Goal: Transaction & Acquisition: Purchase product/service

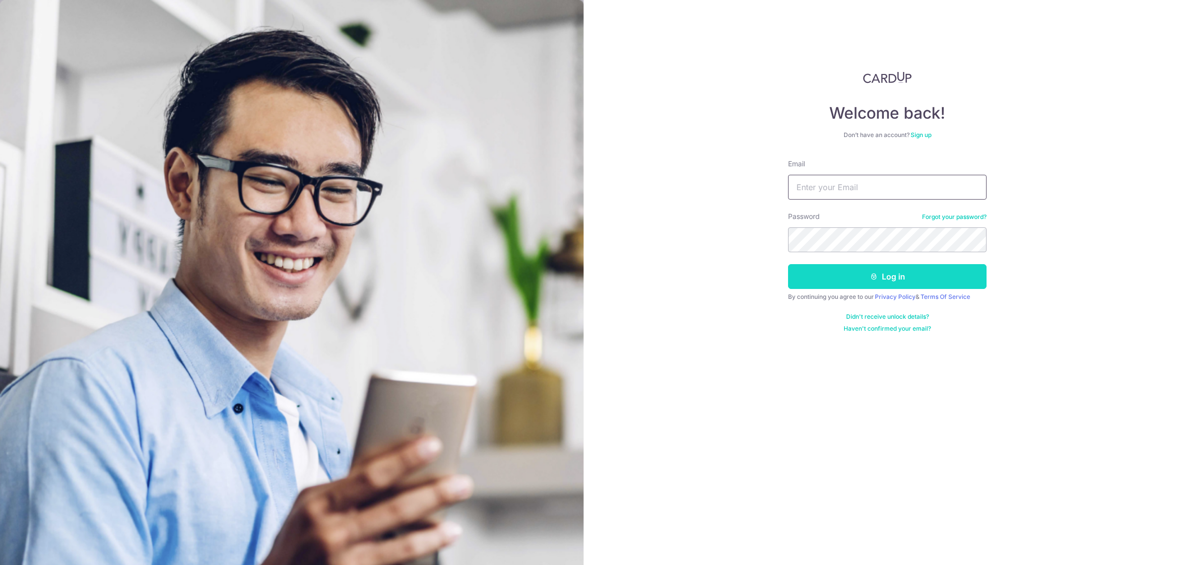
type input "[EMAIL_ADDRESS][DOMAIN_NAME]"
click at [868, 279] on button "Log in" at bounding box center [887, 276] width 198 height 25
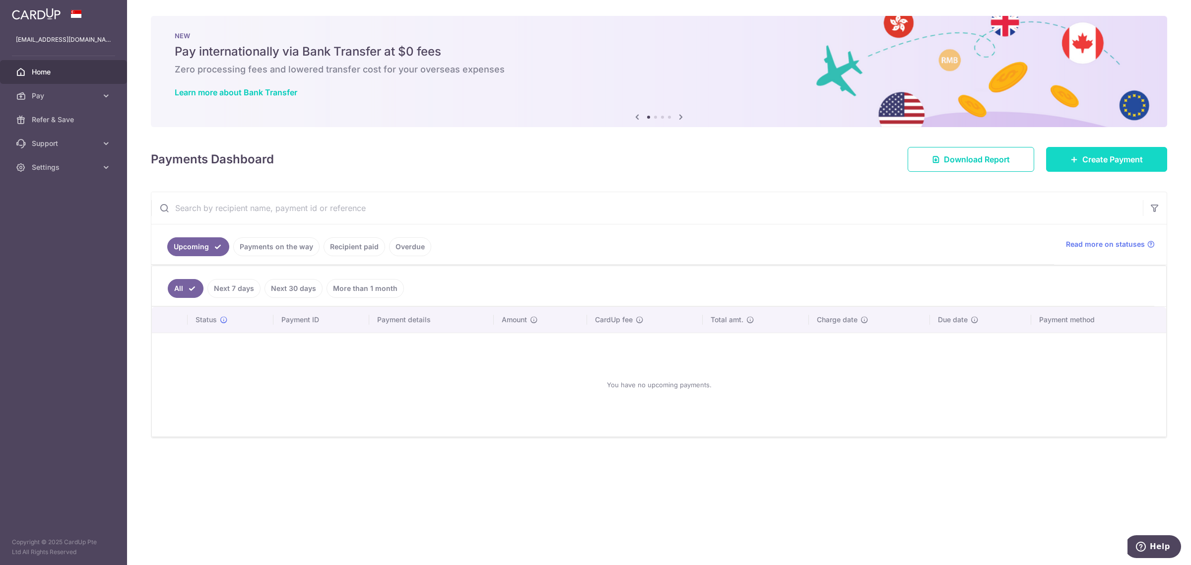
click at [1123, 158] on span "Create Payment" at bounding box center [1112, 159] width 61 height 12
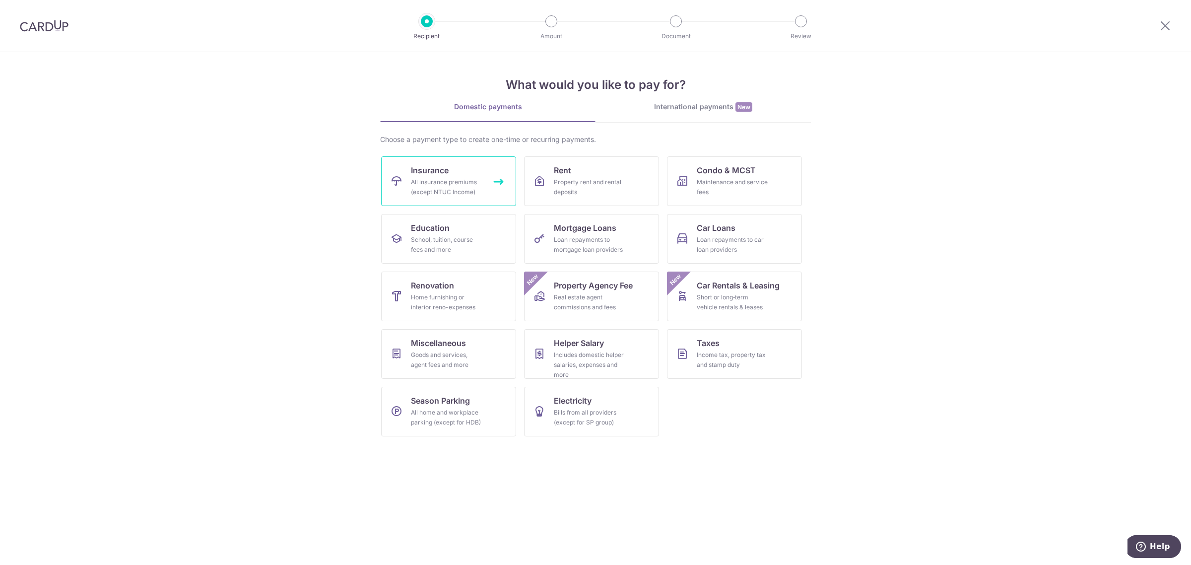
click at [454, 182] on div "All insurance premiums (except NTUC Income)" at bounding box center [446, 187] width 71 height 20
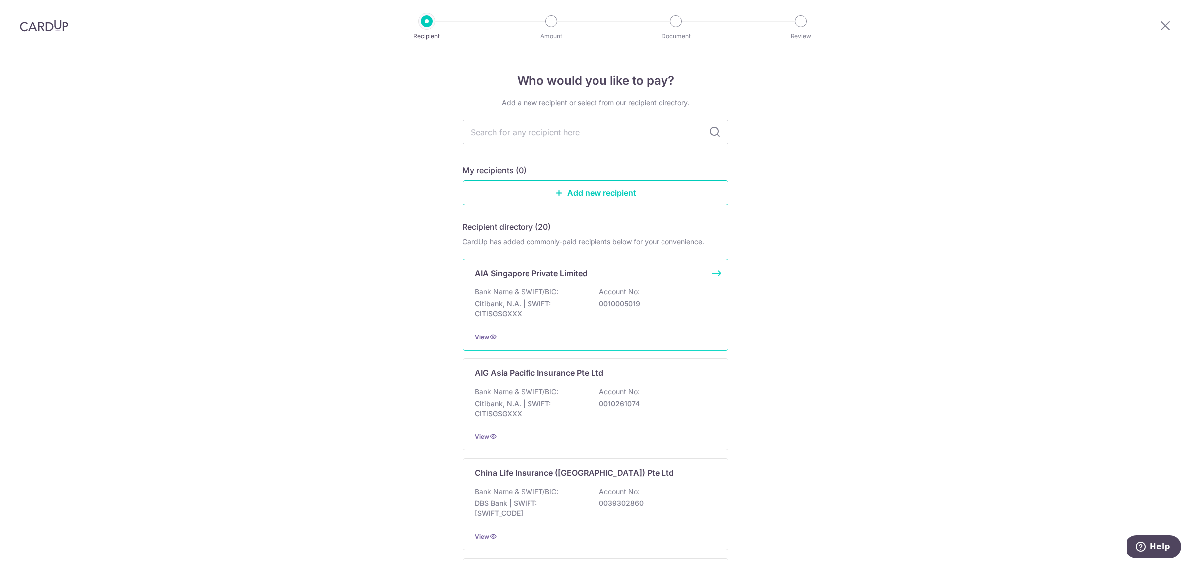
click at [541, 300] on p "Citibank, N.A. | SWIFT: CITISGSGXXX" at bounding box center [530, 309] width 111 height 20
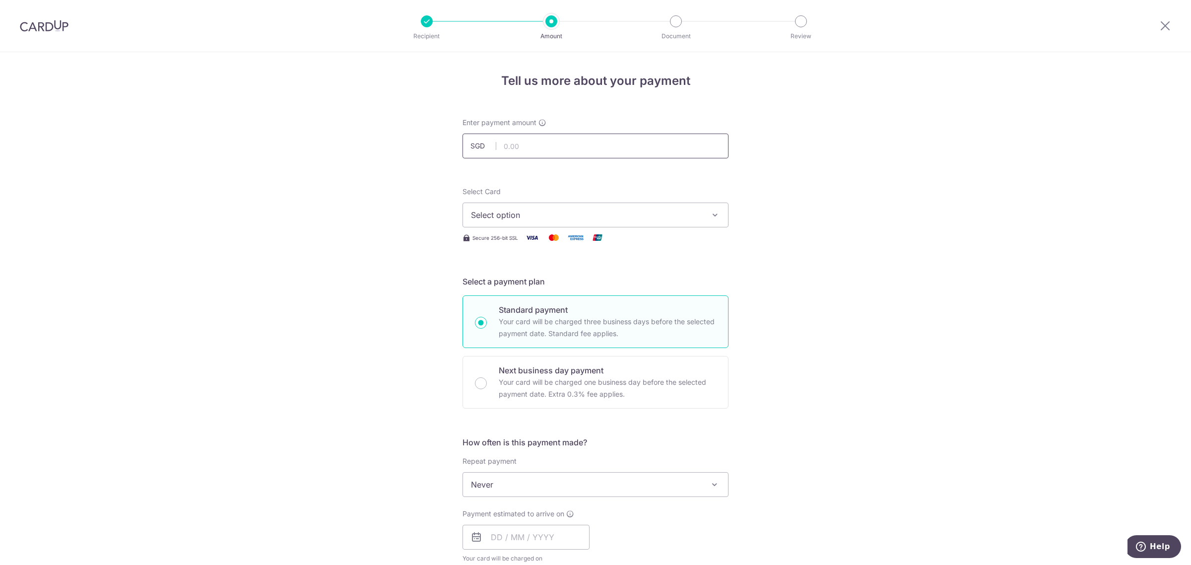
click at [543, 138] on input "text" at bounding box center [595, 145] width 266 height 25
type input "1,730.00"
click at [360, 194] on div "Tell us more about your payment Enter payment amount SGD 1,730.00 1730.00 Selec…" at bounding box center [595, 500] width 1191 height 897
click at [579, 211] on span "Select option" at bounding box center [586, 215] width 231 height 12
click at [532, 313] on span "**** 9641" at bounding box center [595, 310] width 249 height 12
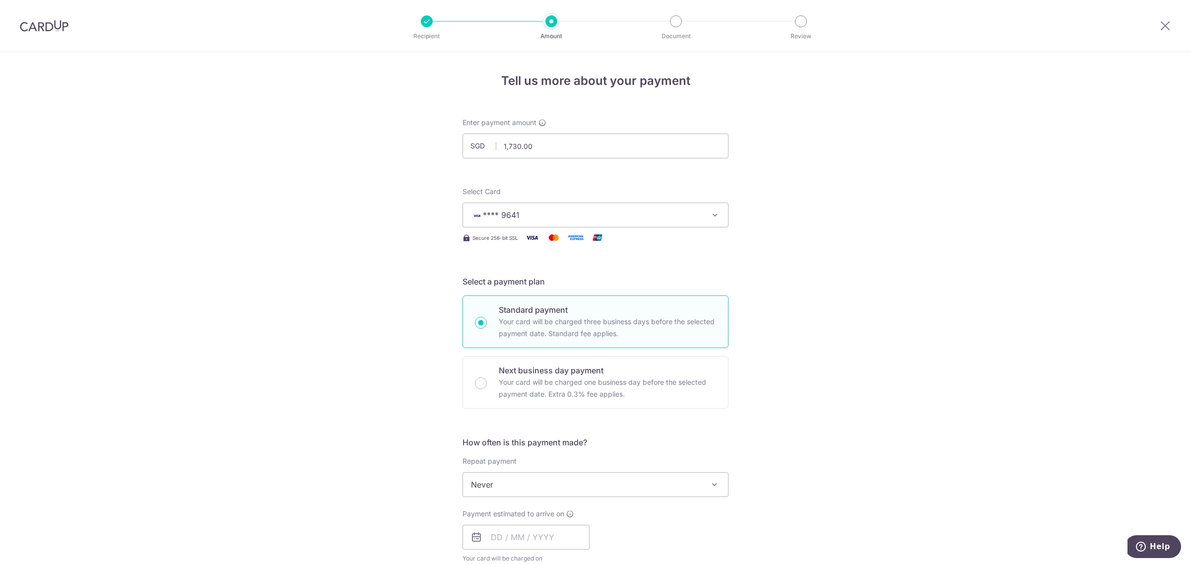
click at [340, 305] on div "Tell us more about your payment Enter payment amount SGD 1,730.00 1730.00 Selec…" at bounding box center [595, 500] width 1191 height 897
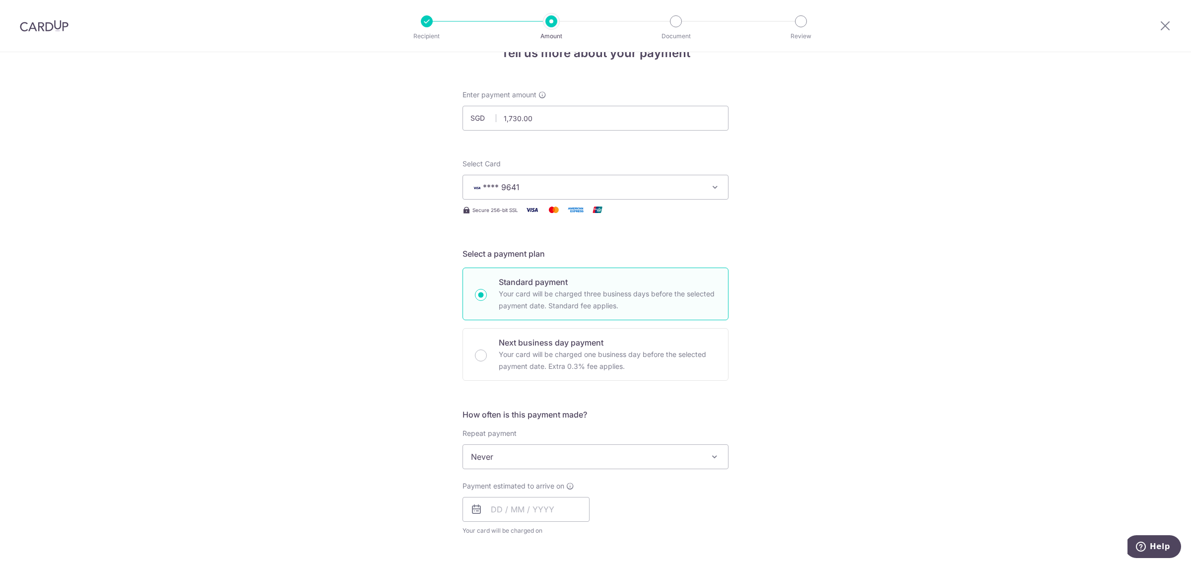
scroll to position [124, 0]
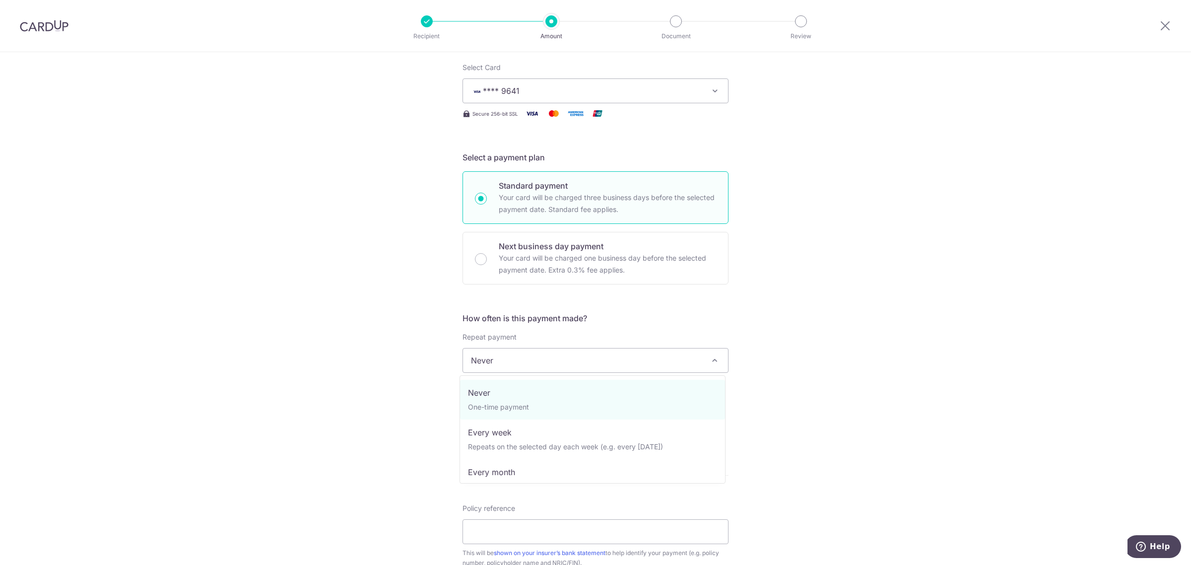
click at [603, 365] on span "Never" at bounding box center [595, 360] width 265 height 24
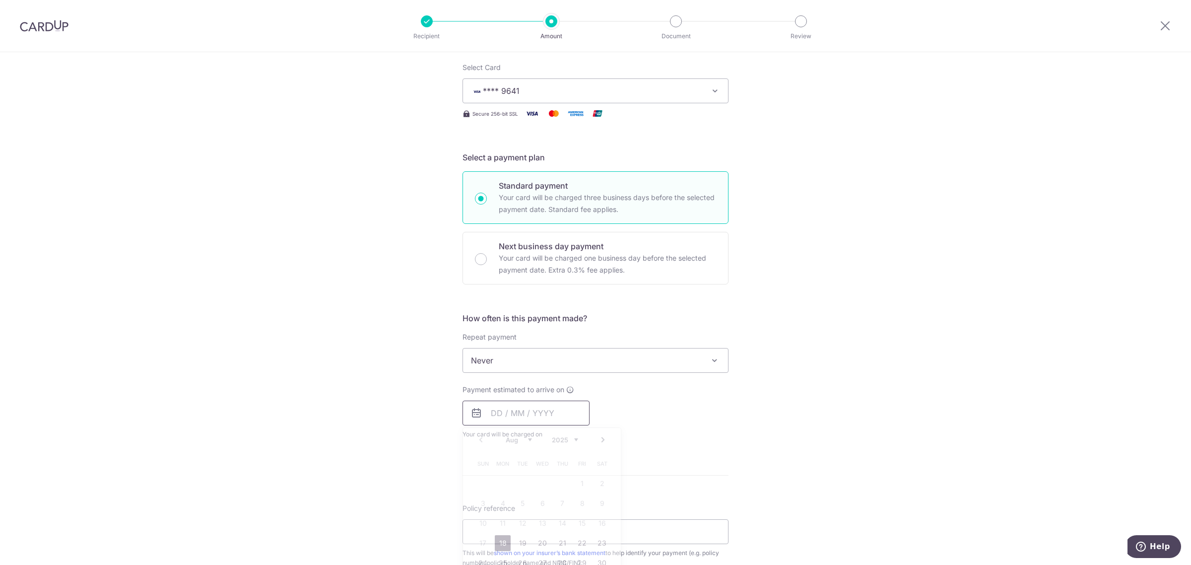
click at [532, 411] on input "text" at bounding box center [525, 412] width 127 height 25
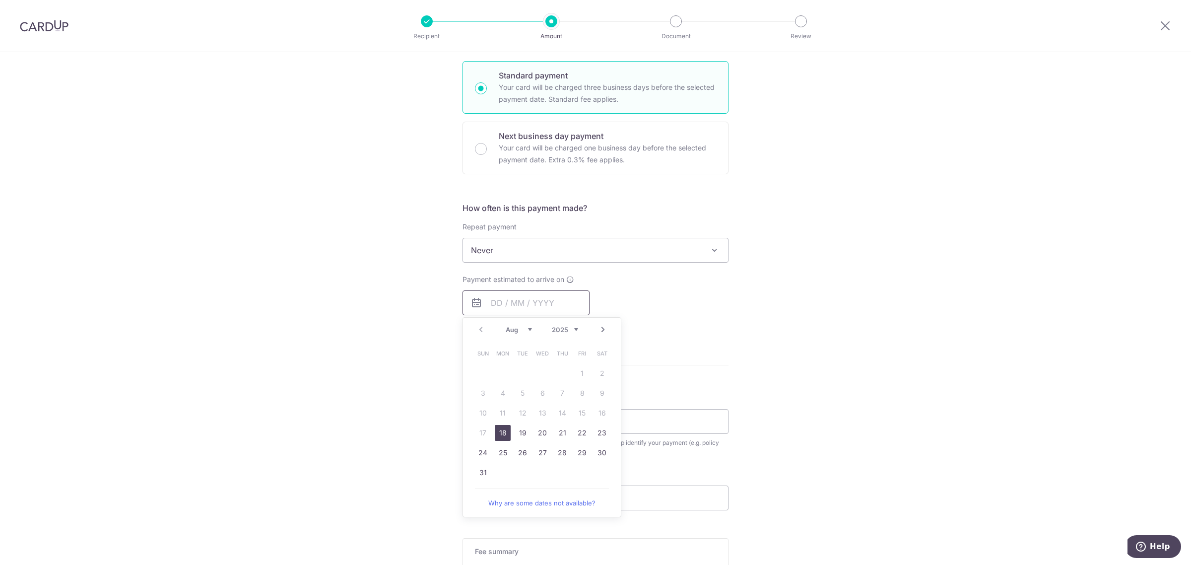
scroll to position [248, 0]
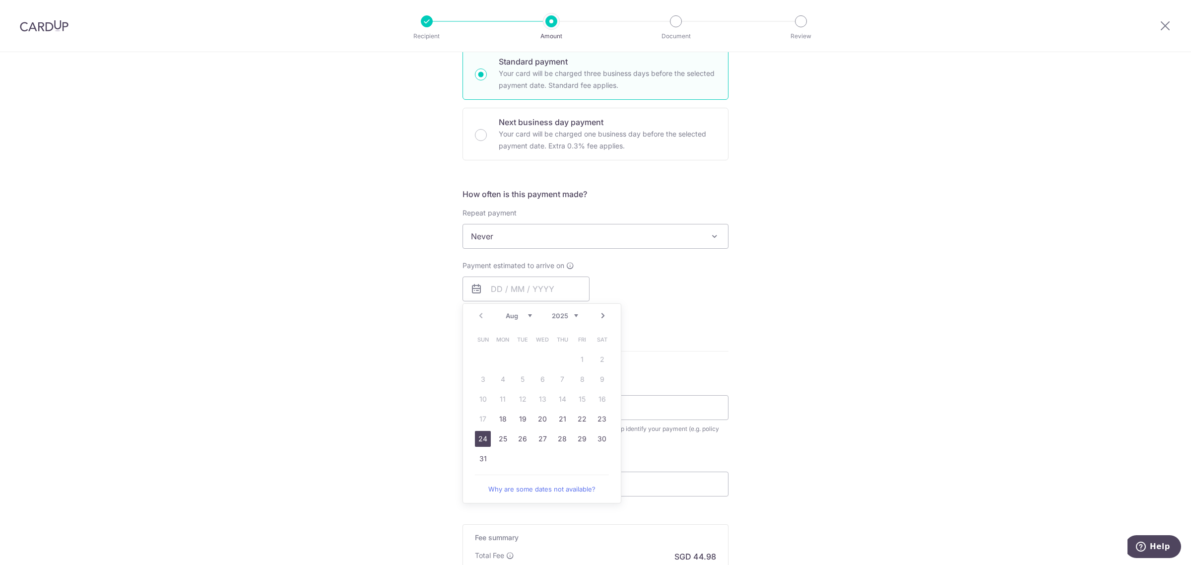
click at [480, 438] on link "24" at bounding box center [483, 439] width 16 height 16
type input "[DATE]"
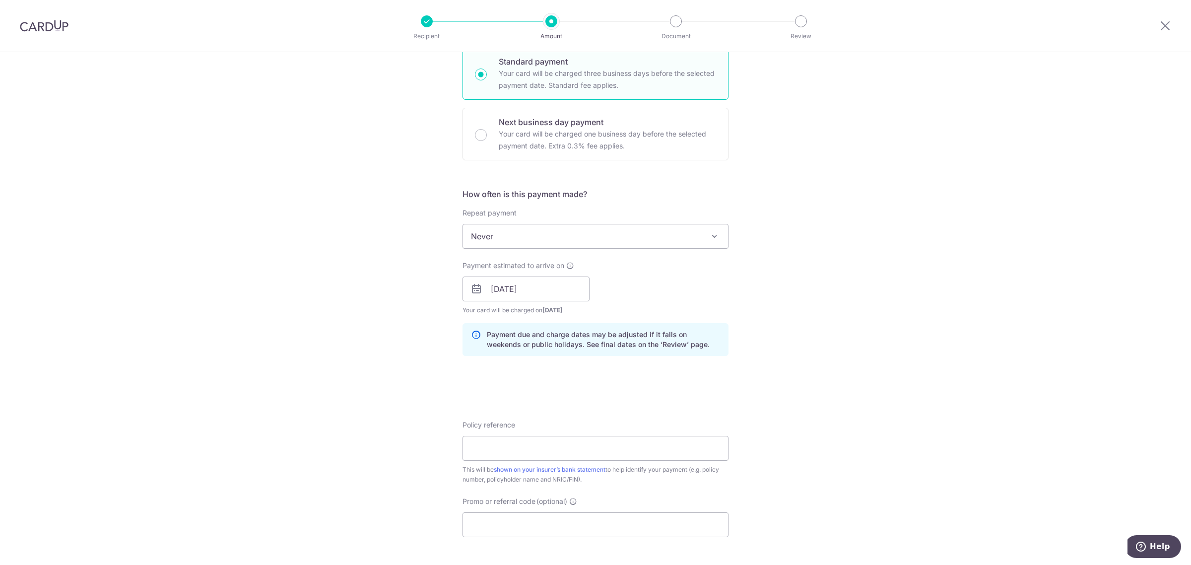
drag, startPoint x: 397, startPoint y: 396, endPoint x: 401, endPoint y: 390, distance: 6.5
click at [397, 395] on div "Tell us more about your payment Enter payment amount SGD 1,730.00 1730.00 Selec…" at bounding box center [595, 273] width 1191 height 938
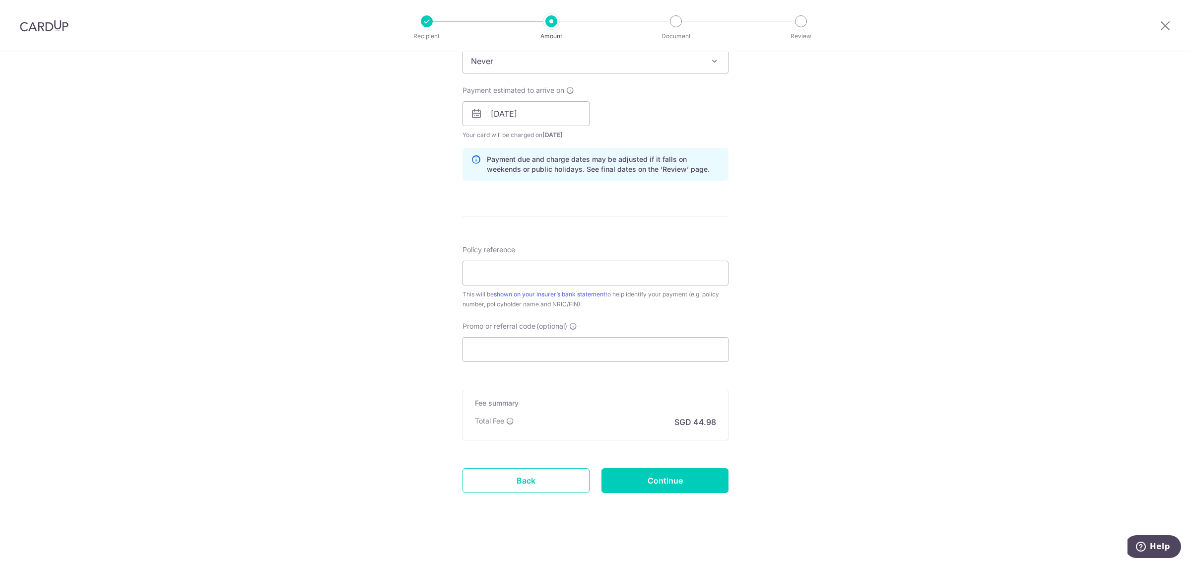
scroll to position [427, 0]
click at [557, 345] on input "Promo or referral code (optional)" at bounding box center [595, 346] width 266 height 25
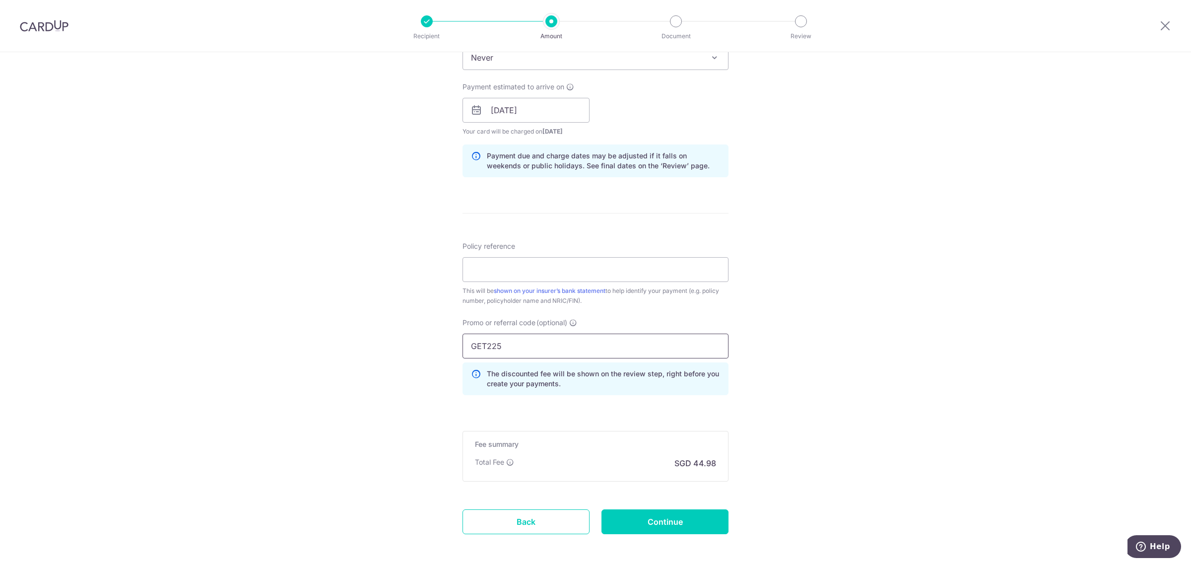
type input "GET225"
click at [446, 314] on div "Tell us more about your payment Enter payment amount SGD 1,730.00 1730.00 Selec…" at bounding box center [595, 116] width 1191 height 983
drag, startPoint x: 579, startPoint y: 375, endPoint x: 603, endPoint y: 376, distance: 23.8
click at [603, 376] on p "The discounted fee will be shown on the review step, right before you create yo…" at bounding box center [603, 379] width 233 height 20
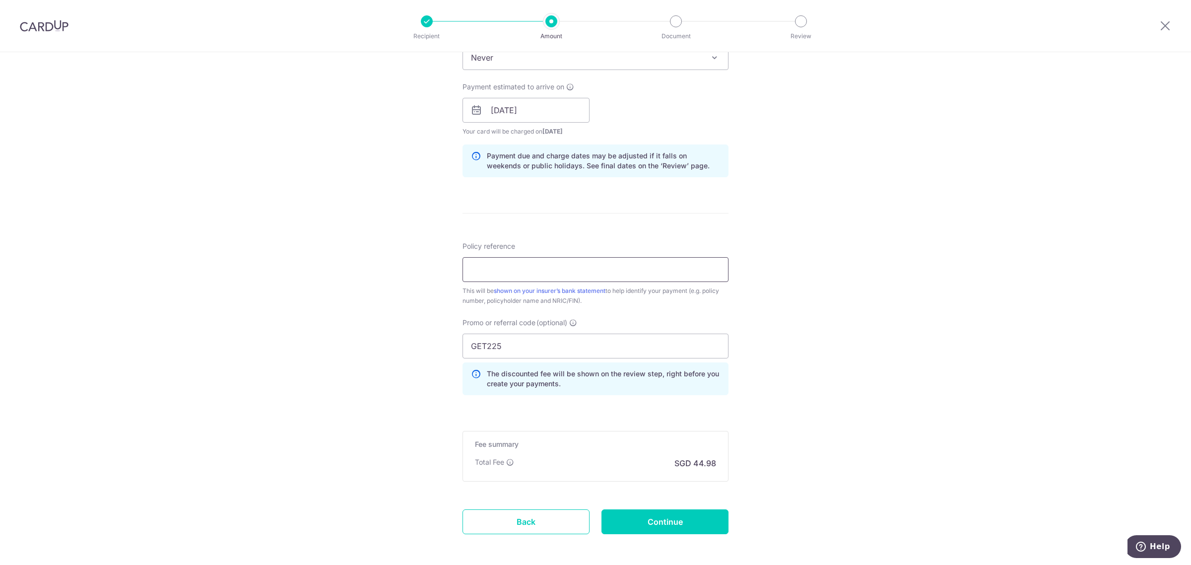
click at [541, 259] on input "Policy reference" at bounding box center [595, 269] width 266 height 25
paste input "L547690960"
type input "L547690960"
click at [336, 301] on div "Tell us more about your payment Enter payment amount SGD 1,730.00 1730.00 Selec…" at bounding box center [595, 116] width 1191 height 983
click at [661, 522] on input "Continue" at bounding box center [664, 521] width 127 height 25
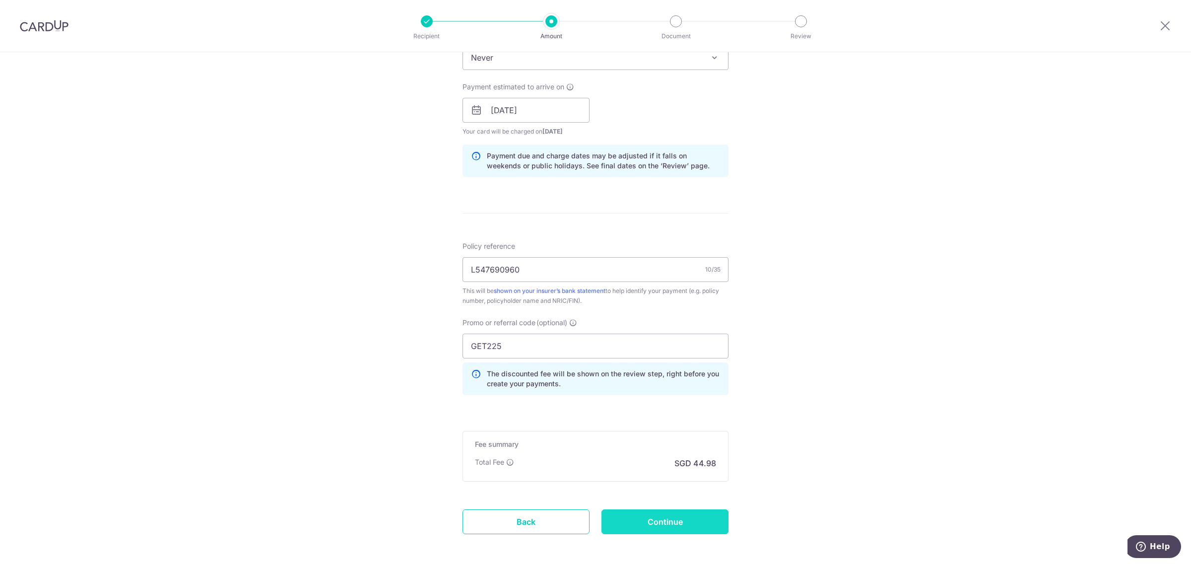
type input "Create Schedule"
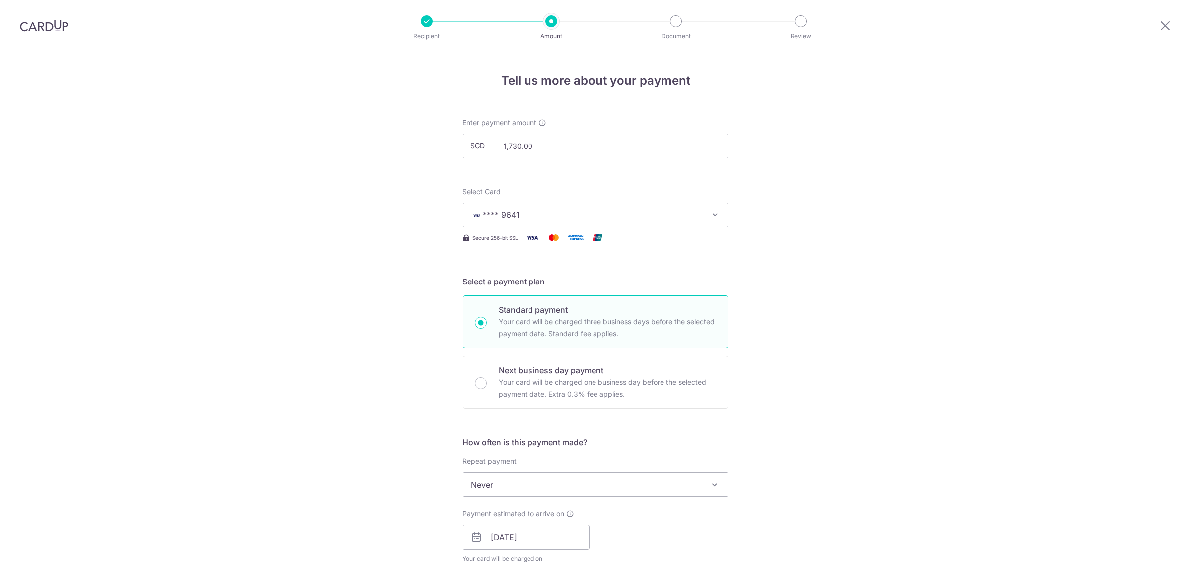
scroll to position [485, 0]
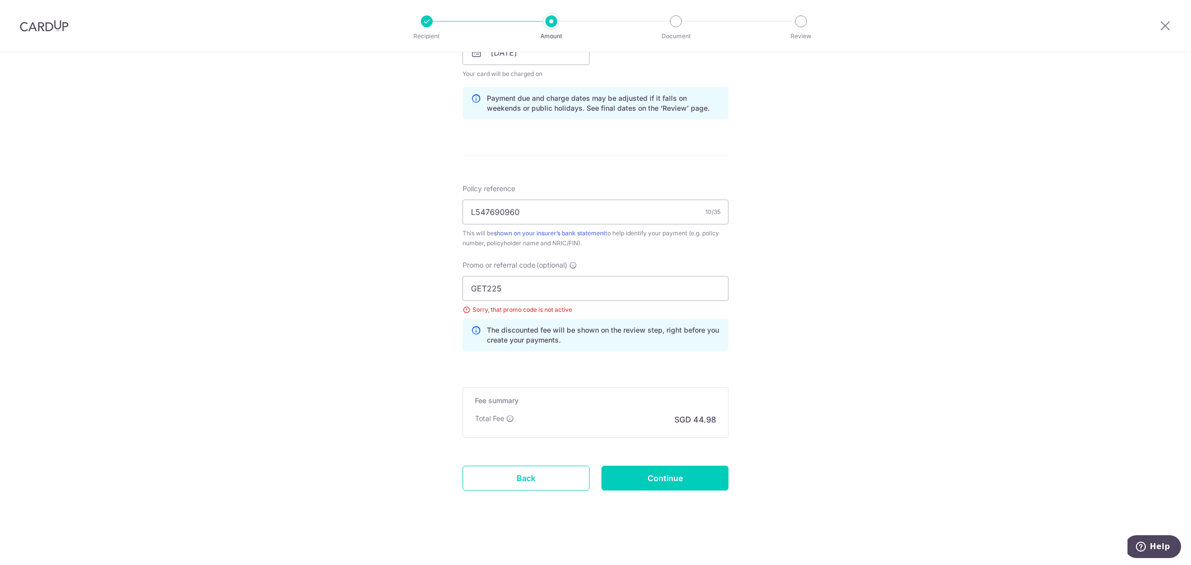
click at [894, 362] on div "Tell us more about your payment Enter payment amount SGD 1,730.00 1730.00 Selec…" at bounding box center [595, 66] width 1191 height 997
drag, startPoint x: 544, startPoint y: 283, endPoint x: 350, endPoint y: 284, distance: 193.5
click at [353, 284] on div "Tell us more about your payment Enter payment amount SGD 1,730.00 1730.00 Selec…" at bounding box center [595, 66] width 1191 height 997
type input "OFF225"
click at [674, 473] on input "Continue" at bounding box center [664, 477] width 127 height 25
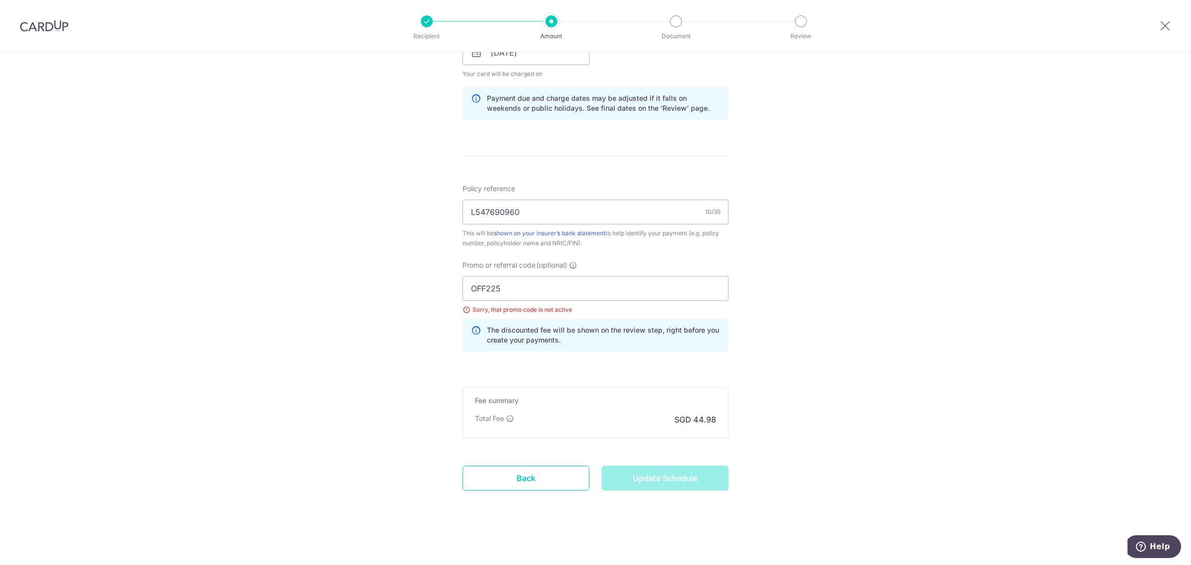
type input "Update Schedule"
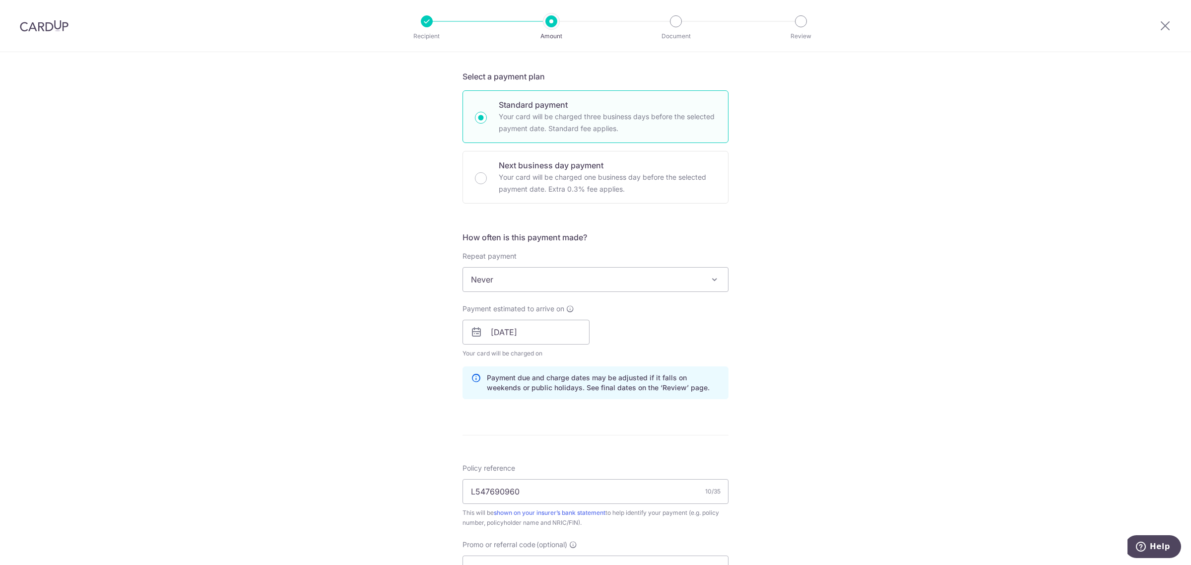
scroll to position [175, 0]
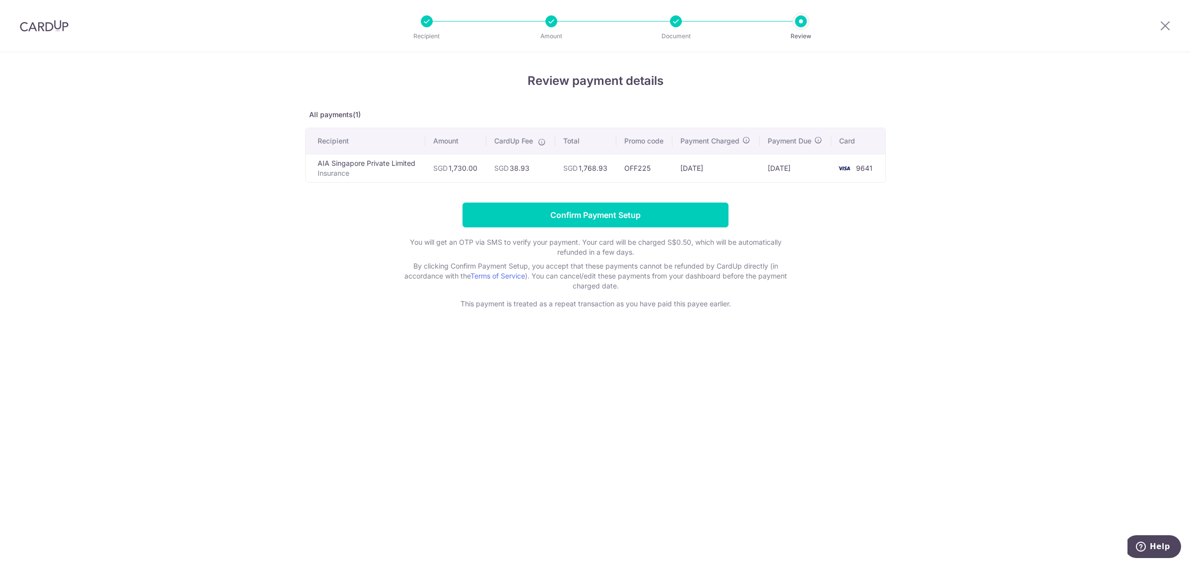
click at [569, 415] on div "Review payment details All payments(1) Recipient Amount CardUp Fee Total Promo …" at bounding box center [595, 308] width 1191 height 512
click at [676, 26] on div "Document" at bounding box center [676, 21] width 12 height 12
drag, startPoint x: 531, startPoint y: 237, endPoint x: 595, endPoint y: 247, distance: 65.2
click at [593, 247] on p "You will get an OTP via SMS to verify your payment. Your card will be charged S…" at bounding box center [595, 247] width 397 height 20
click at [595, 247] on p "You will get an OTP via SMS to verify your payment. Your card will be charged S…" at bounding box center [595, 247] width 397 height 20
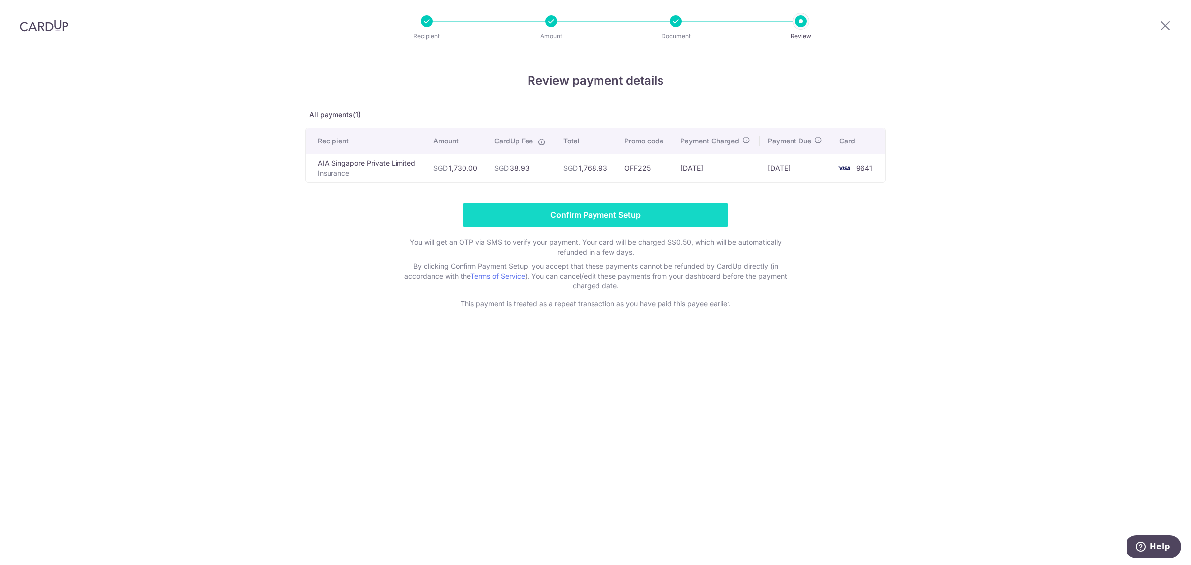
click at [613, 217] on input "Confirm Payment Setup" at bounding box center [595, 214] width 266 height 25
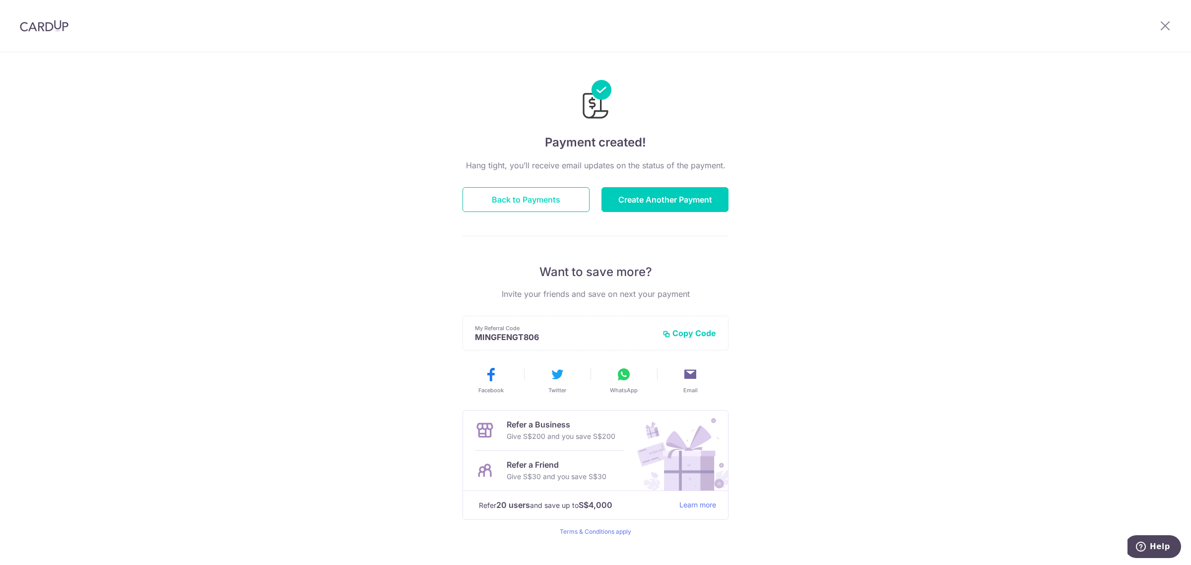
click at [523, 202] on button "Back to Payments" at bounding box center [525, 199] width 127 height 25
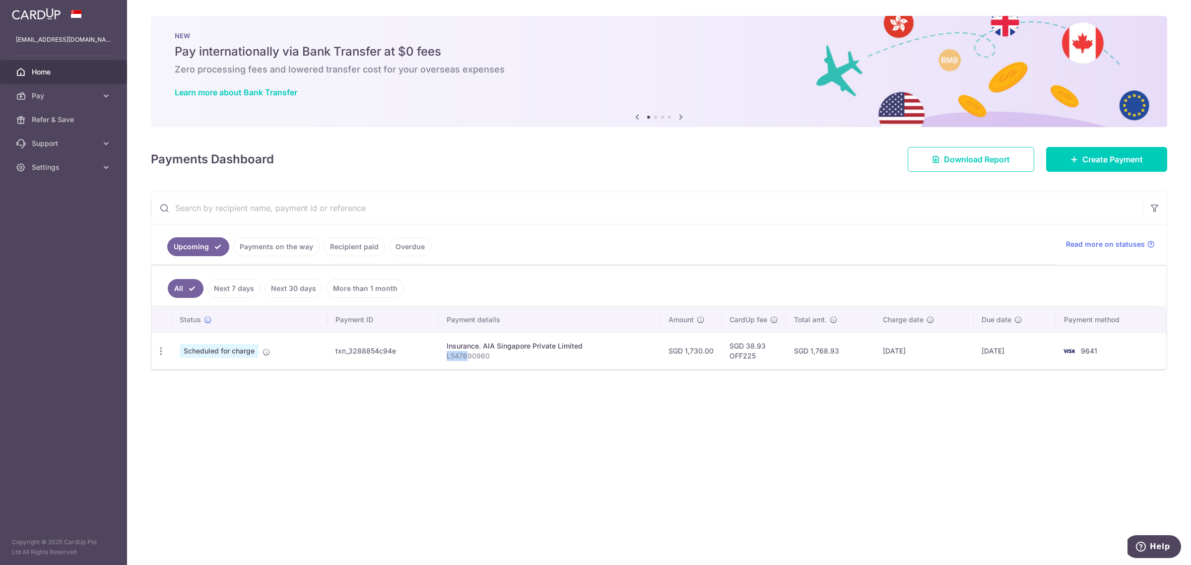
drag, startPoint x: 446, startPoint y: 355, endPoint x: 470, endPoint y: 360, distance: 23.9
click at [470, 360] on td "Insurance. AIA Singapore Private Limited L547690960" at bounding box center [550, 350] width 222 height 36
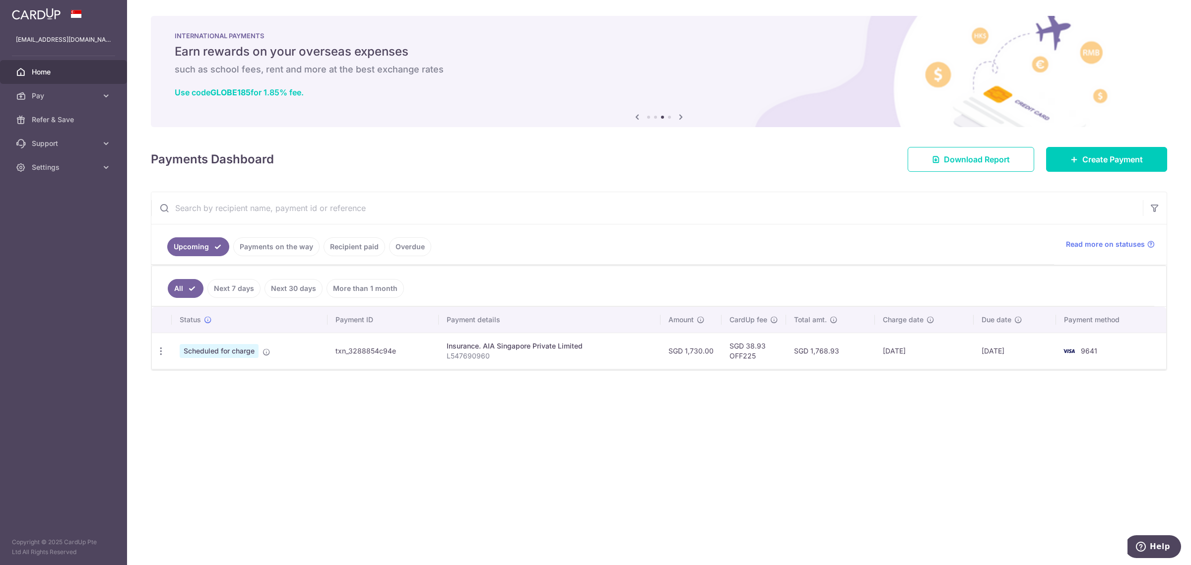
click at [667, 158] on div "Payments Dashboard Download Report Create Payment" at bounding box center [659, 157] width 1016 height 29
